Goal: Task Accomplishment & Management: Use online tool/utility

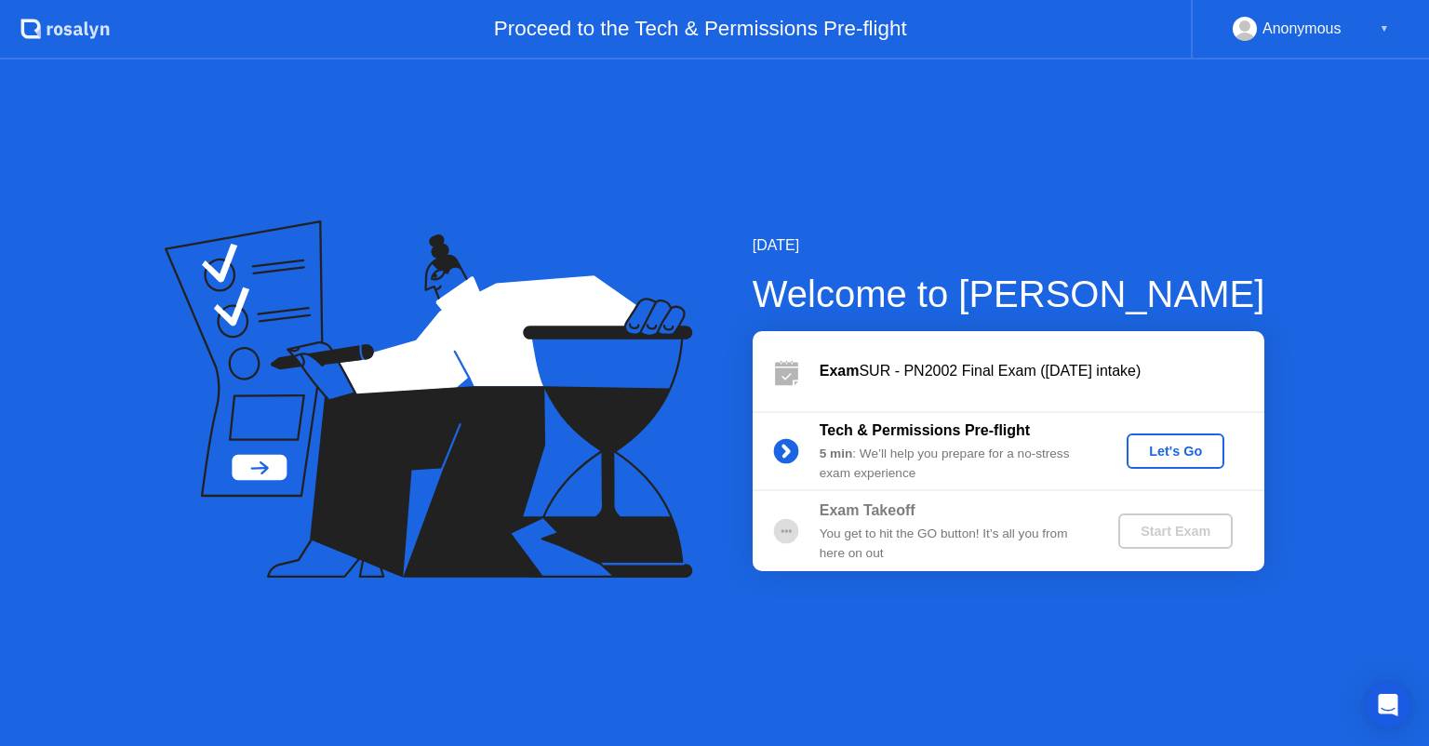
click at [1170, 455] on div "Let's Go" at bounding box center [1175, 451] width 83 height 15
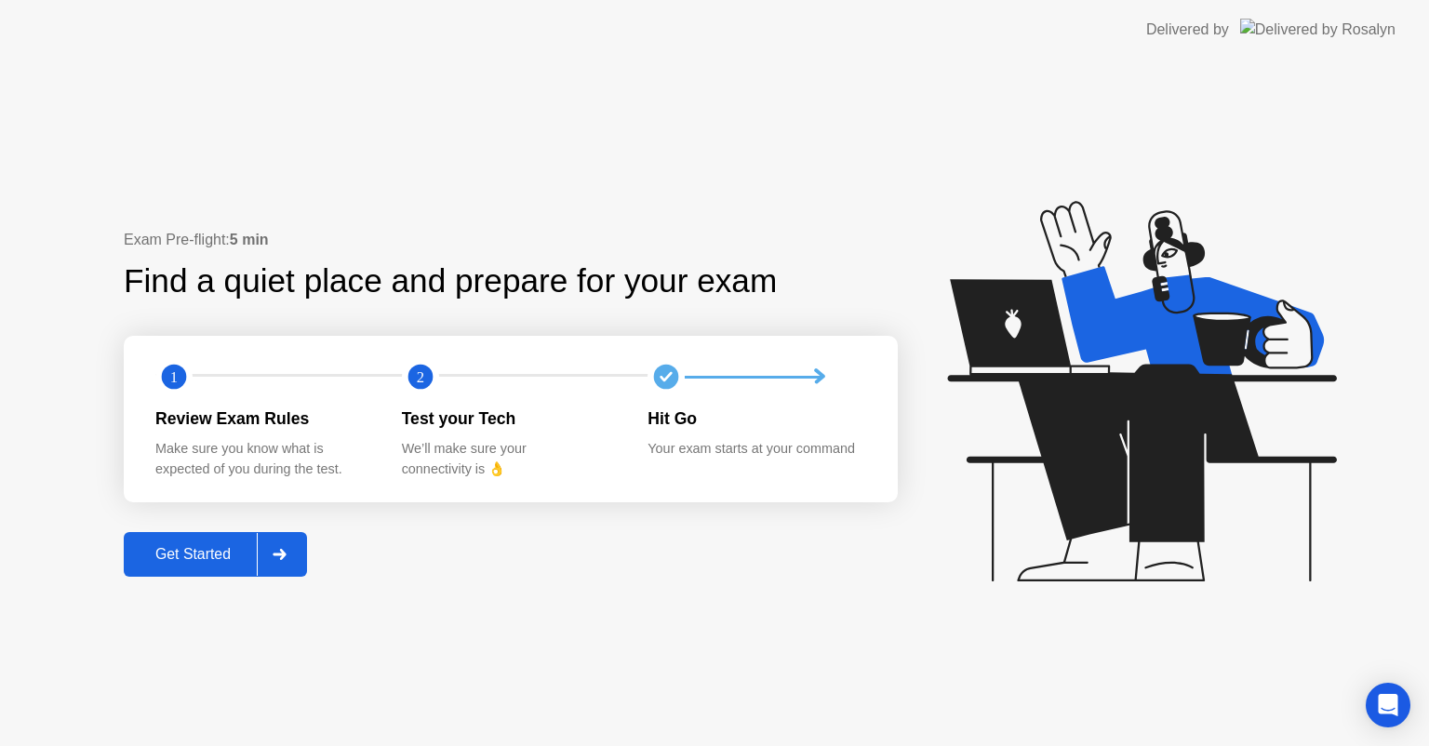
click at [281, 554] on icon at bounding box center [279, 554] width 13 height 11
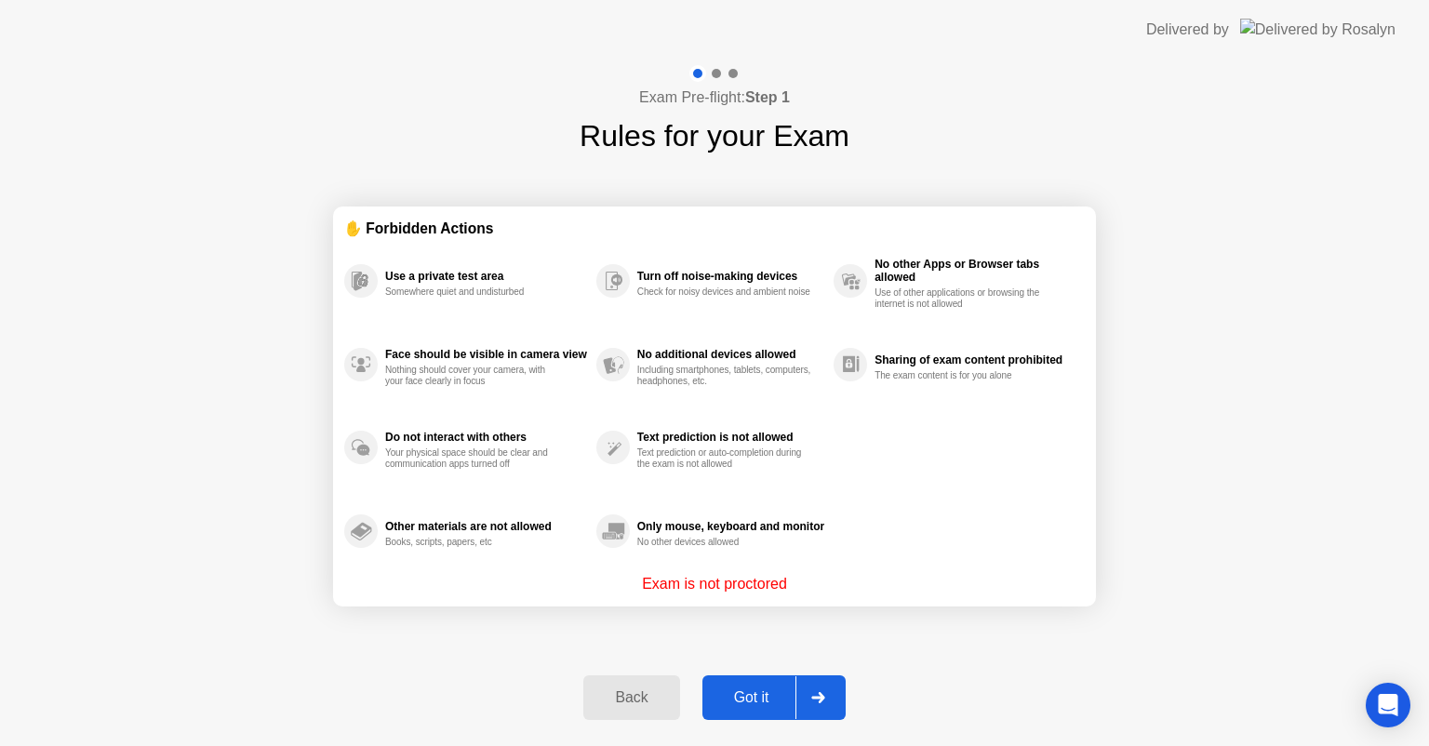
click at [835, 699] on div at bounding box center [817, 697] width 45 height 43
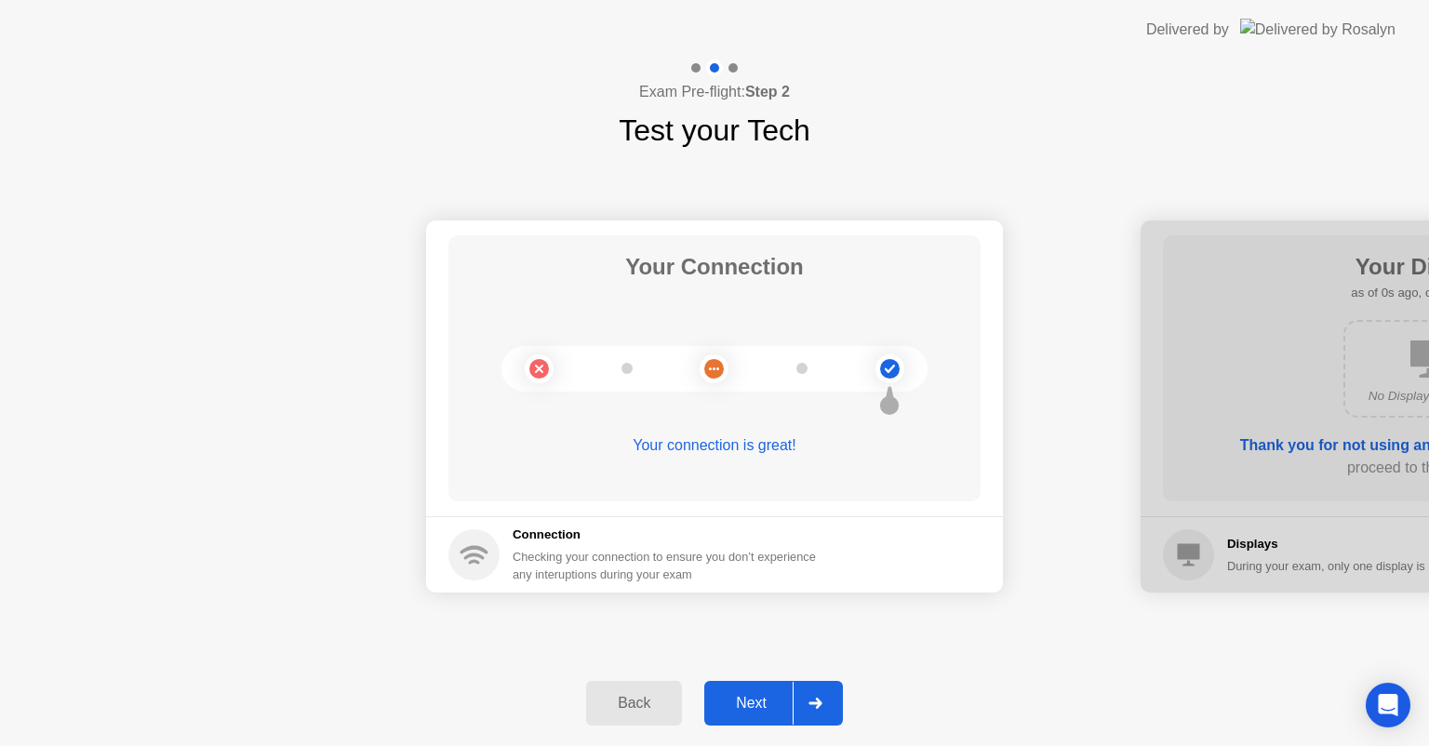
click at [835, 698] on div at bounding box center [815, 703] width 45 height 43
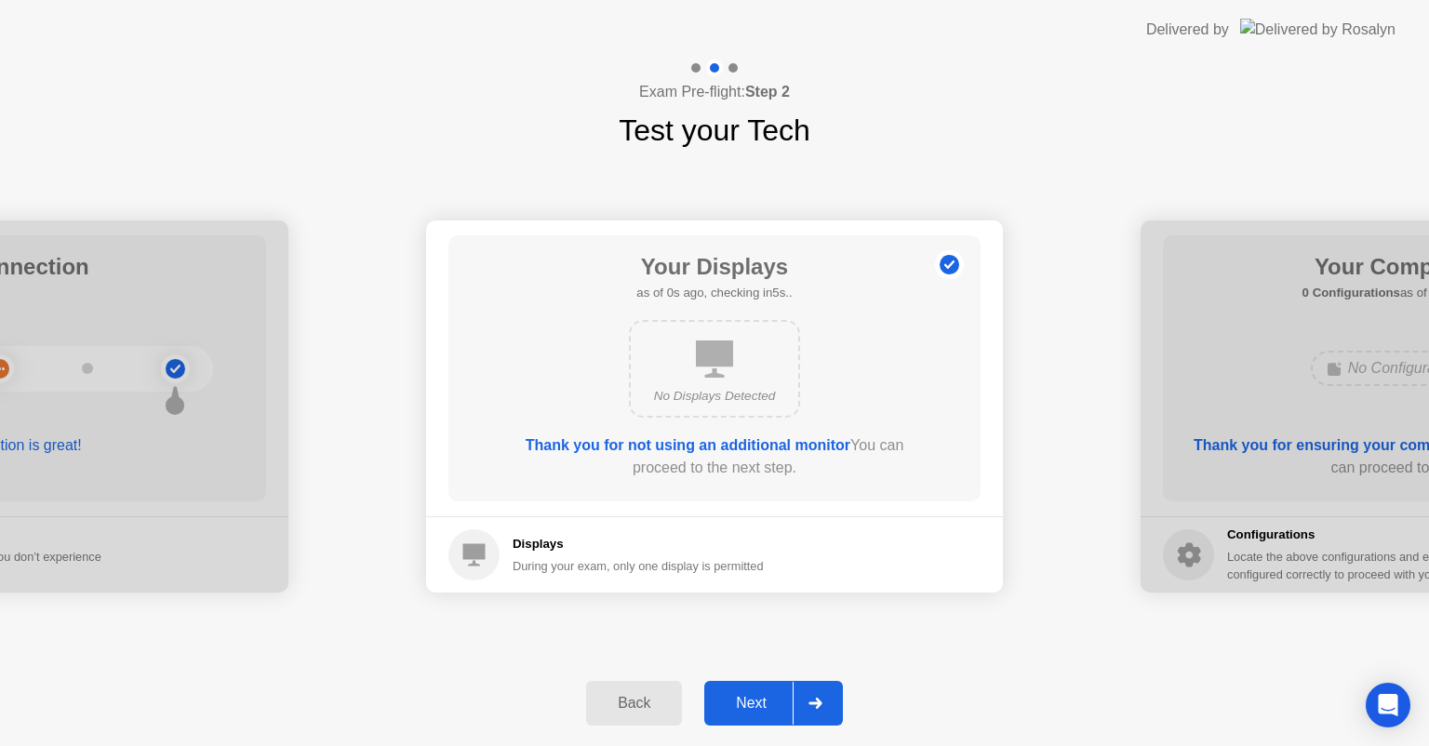
click at [835, 698] on div at bounding box center [815, 703] width 45 height 43
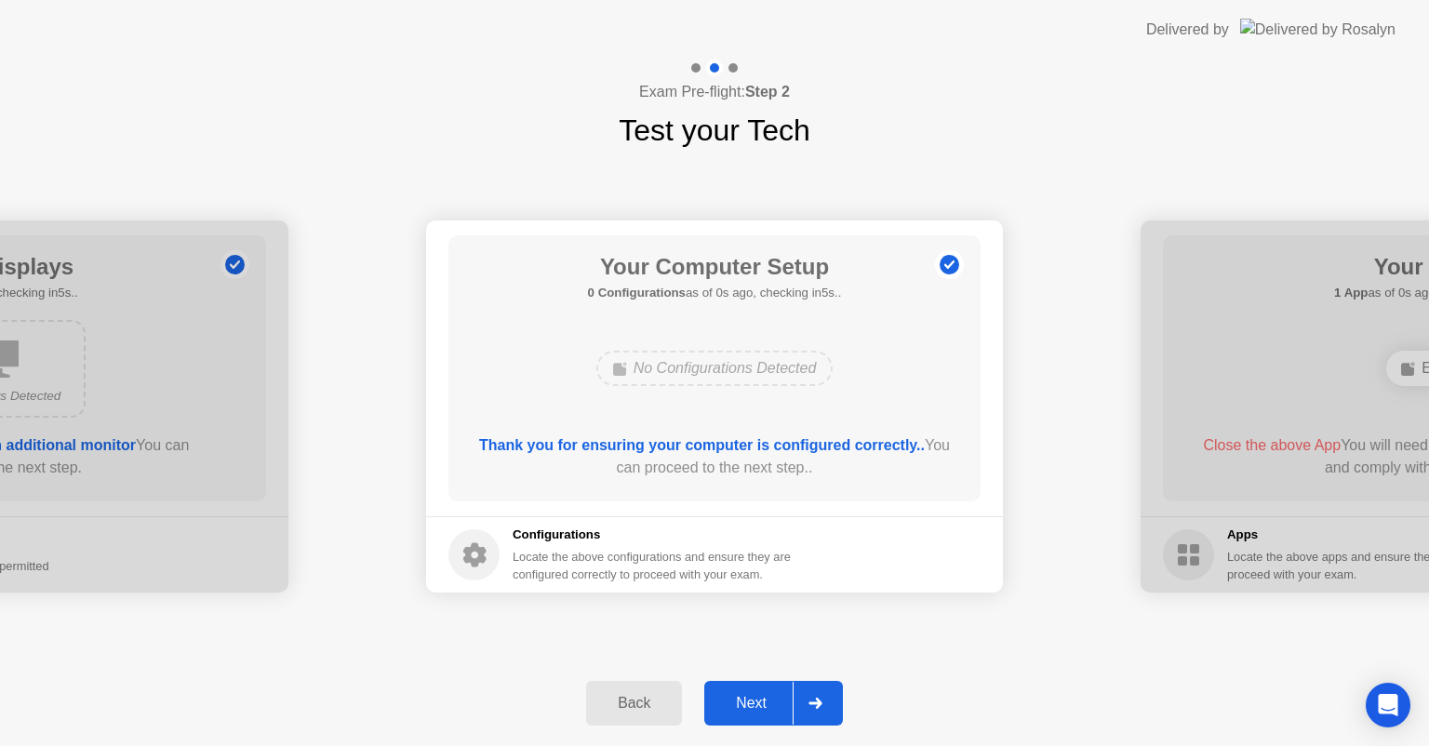
click at [835, 698] on div at bounding box center [815, 703] width 45 height 43
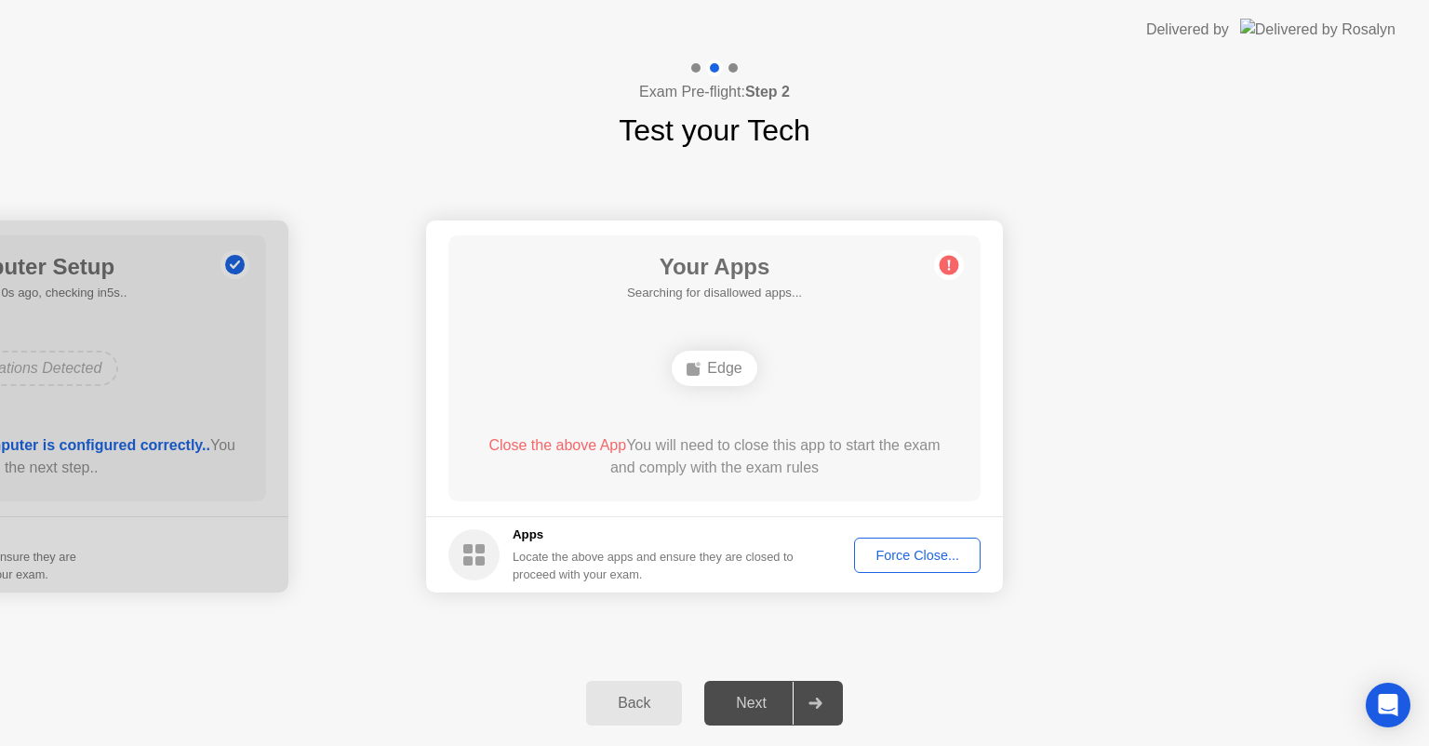
click at [911, 558] on div "Force Close..." at bounding box center [916, 555] width 113 height 15
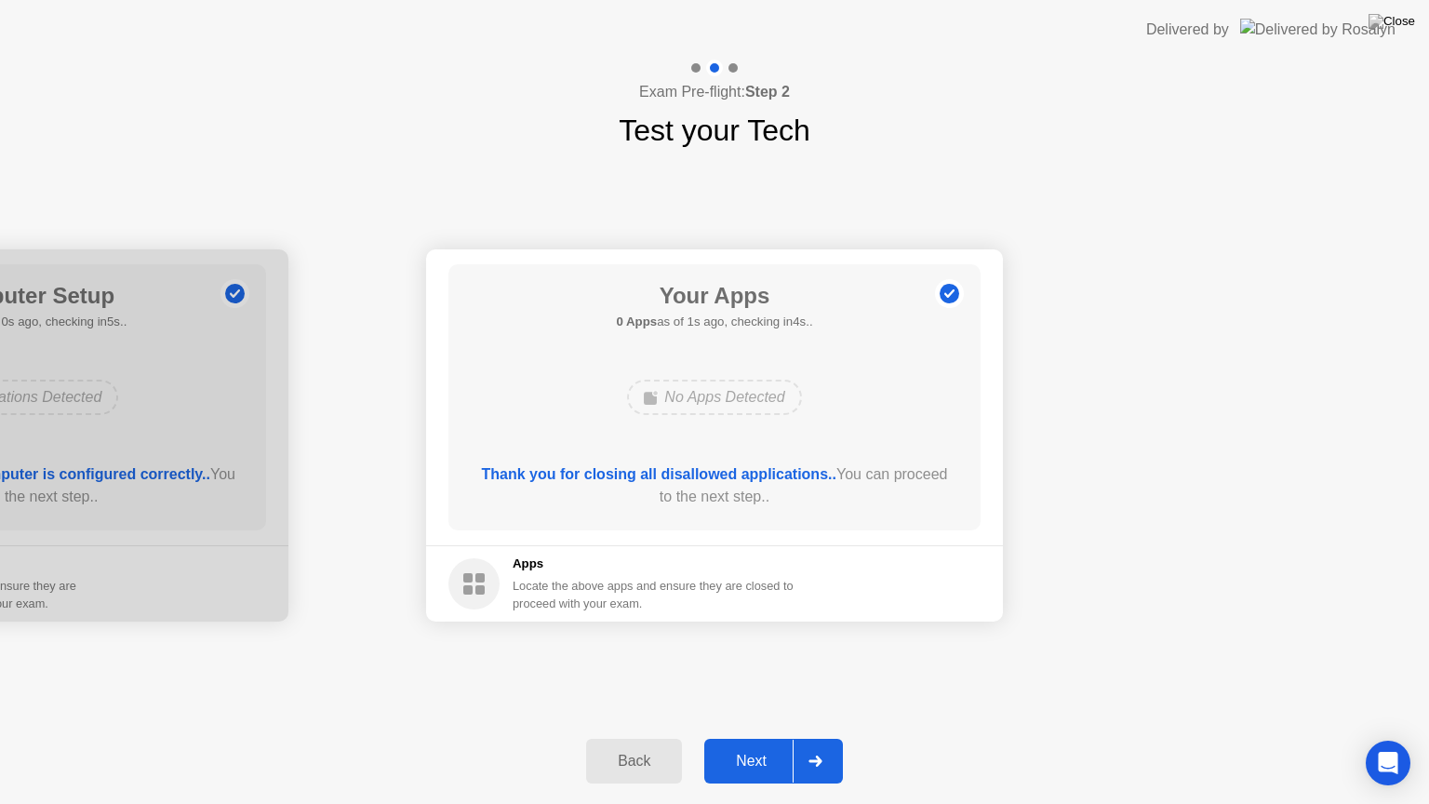
click at [826, 745] on div at bounding box center [815, 761] width 45 height 43
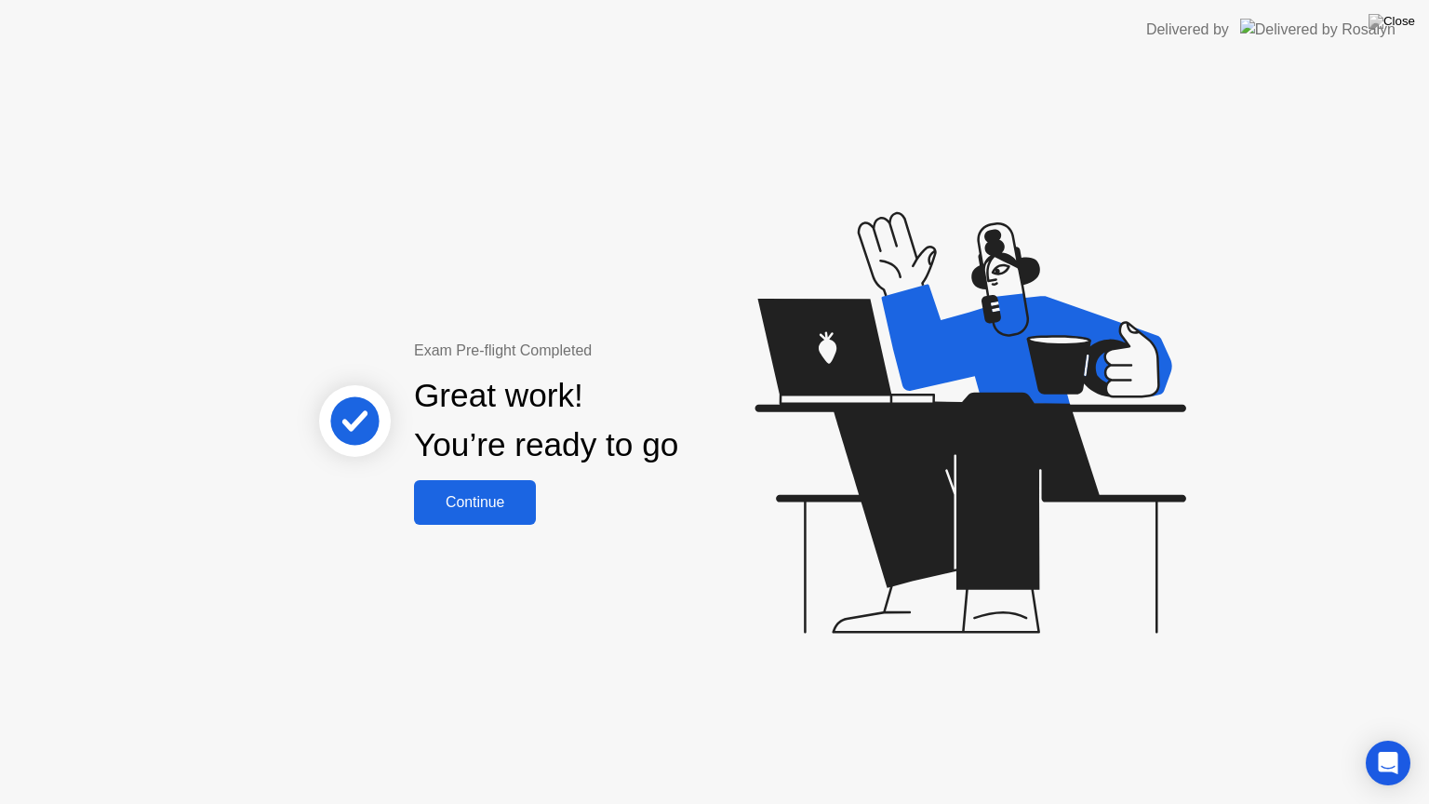
click at [493, 487] on button "Continue" at bounding box center [475, 502] width 122 height 45
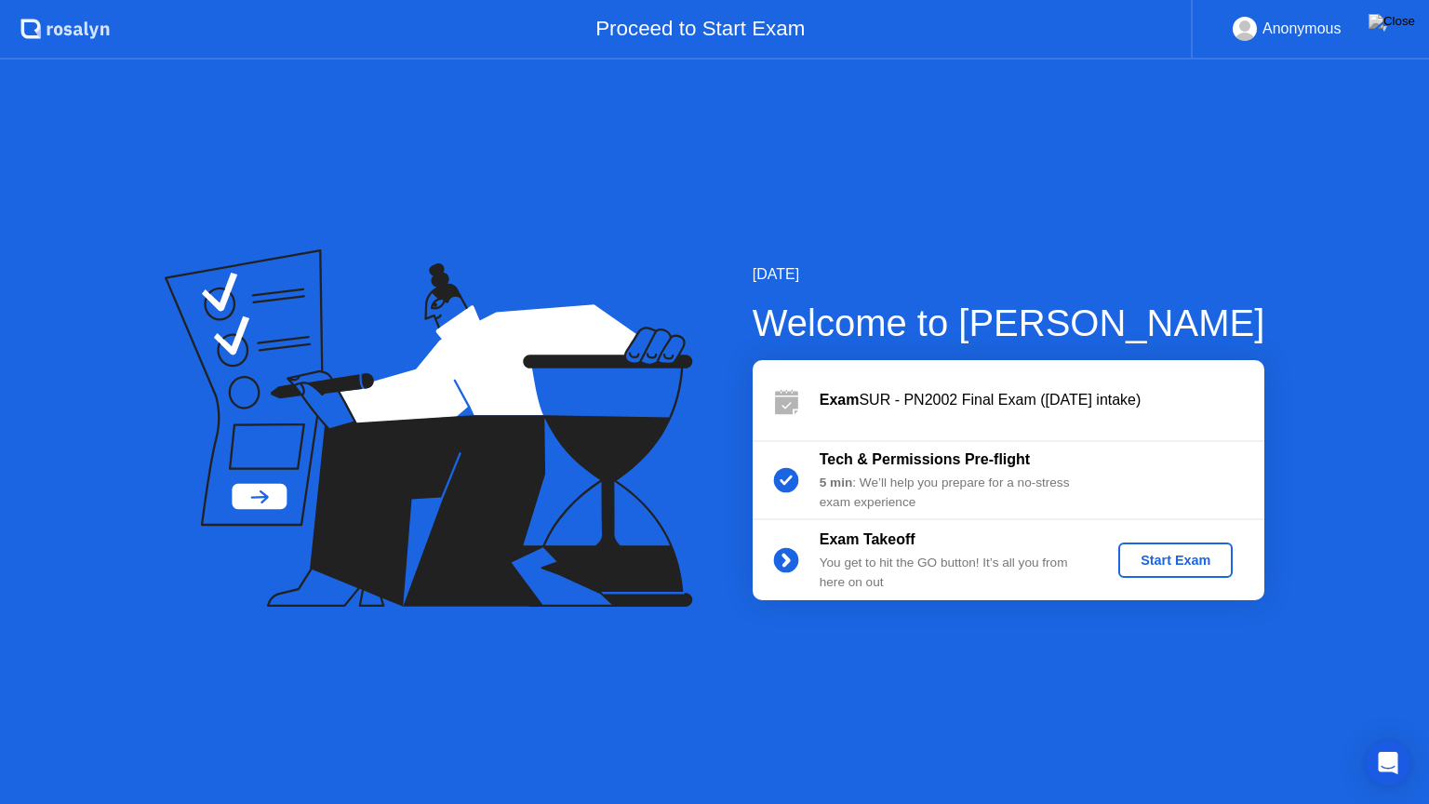
click at [1197, 566] on div "Start Exam" at bounding box center [1176, 560] width 100 height 15
